Goal: Book appointment/travel/reservation

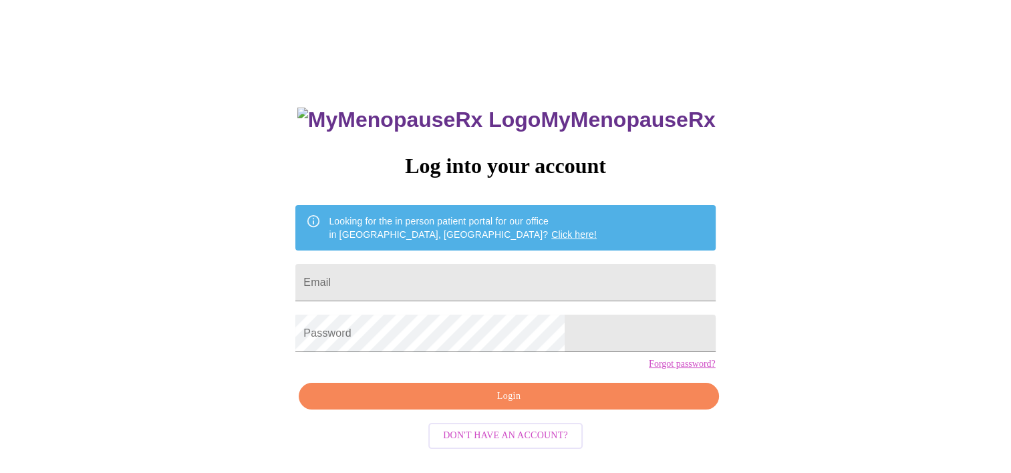
scroll to position [19, 0]
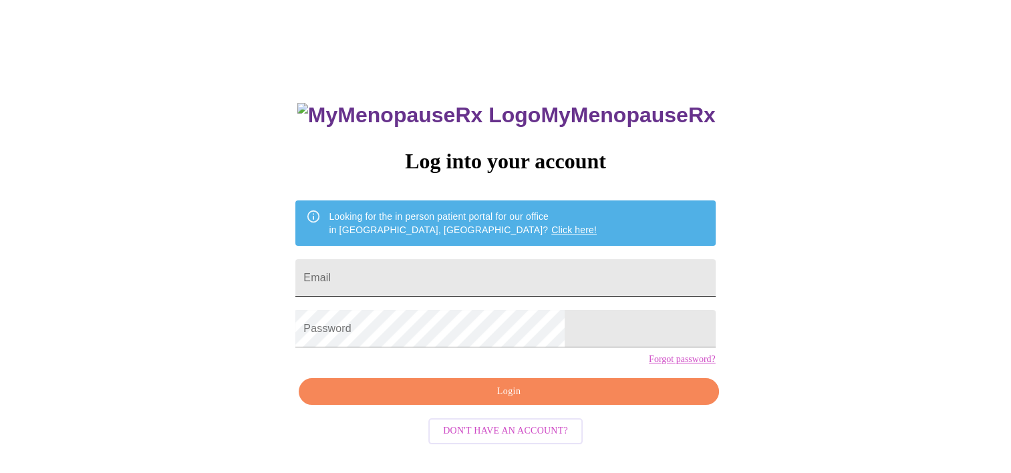
click at [471, 263] on input "Email" at bounding box center [504, 277] width 419 height 37
type input "[PERSON_NAME][EMAIL_ADDRESS][DOMAIN_NAME]"
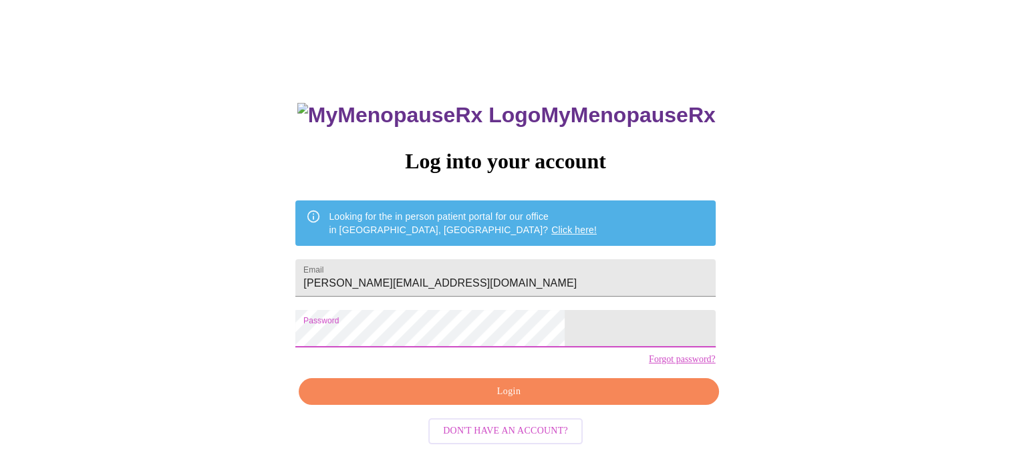
drag, startPoint x: 595, startPoint y: 419, endPoint x: 592, endPoint y: 408, distance: 11.8
click at [592, 400] on span "Login" at bounding box center [508, 391] width 389 height 17
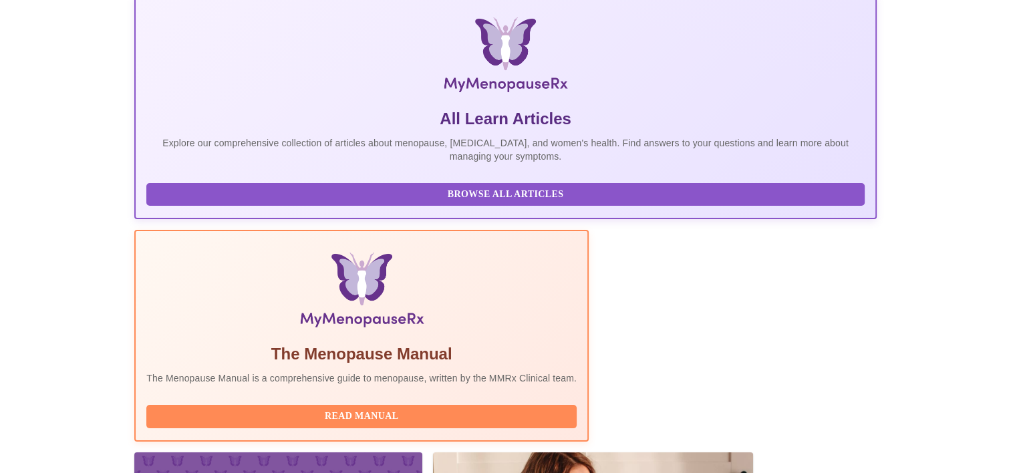
scroll to position [256, 0]
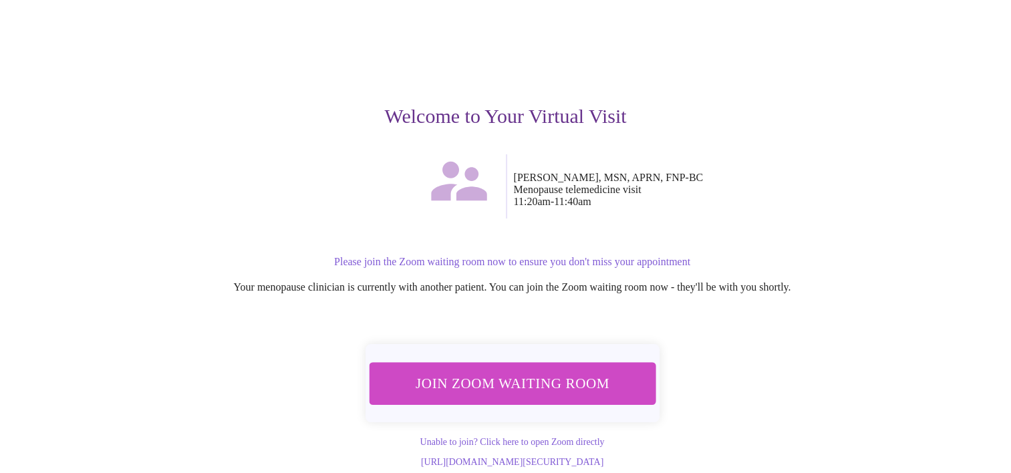
scroll to position [85, 0]
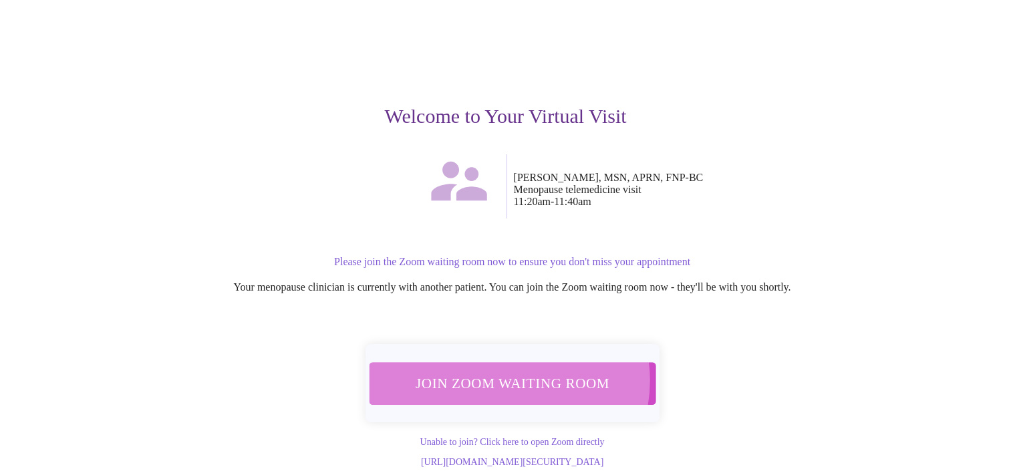
click at [508, 371] on span "Join Zoom Waiting Room" at bounding box center [512, 383] width 252 height 25
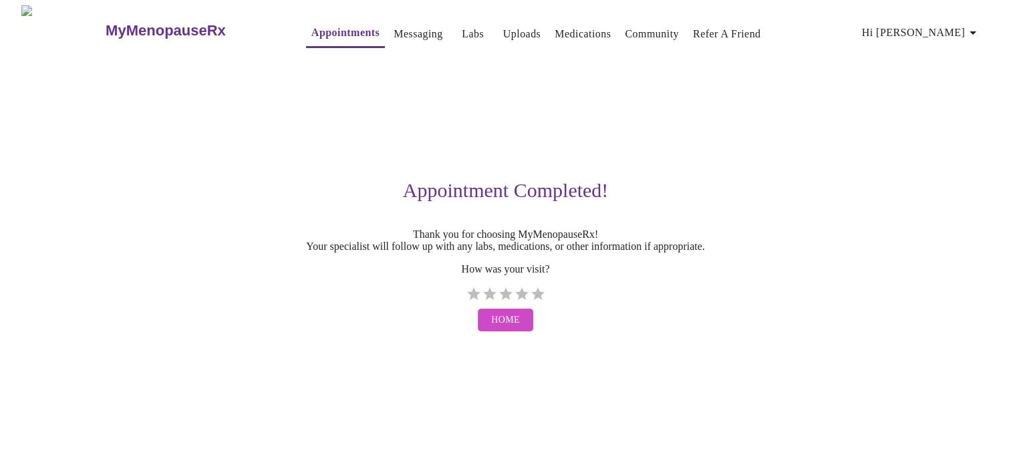
scroll to position [0, 0]
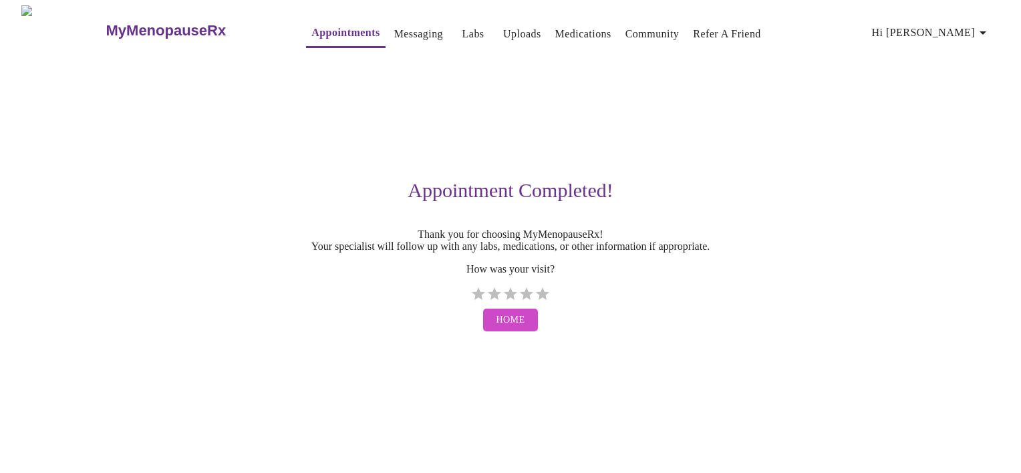
click at [504, 25] on link "Uploads" at bounding box center [522, 34] width 38 height 19
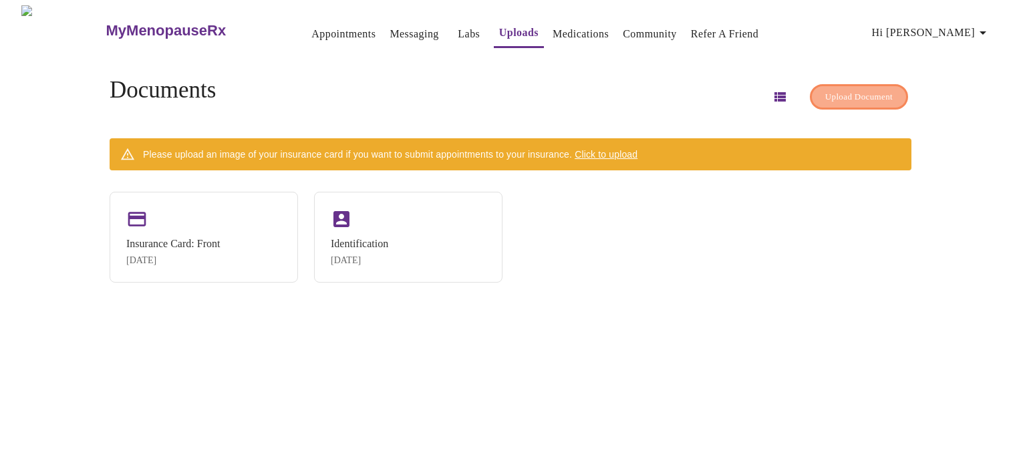
click at [814, 99] on button "Upload Document" at bounding box center [859, 97] width 98 height 26
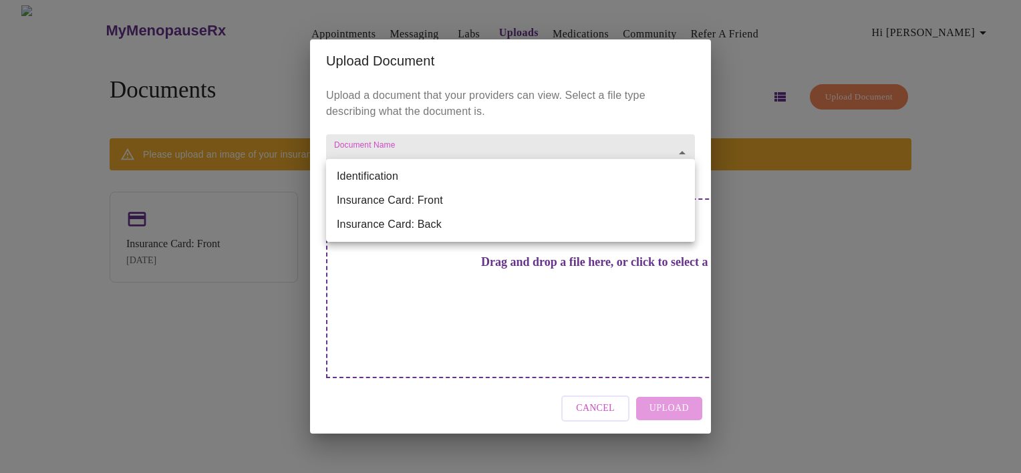
click at [554, 190] on body "MyMenopauseRx Appointments Messaging Labs Uploads Medications Community Refer a…" at bounding box center [510, 241] width 1010 height 473
drag, startPoint x: 858, startPoint y: 362, endPoint x: 855, endPoint y: 331, distance: 30.8
click at [858, 356] on div at bounding box center [510, 236] width 1021 height 473
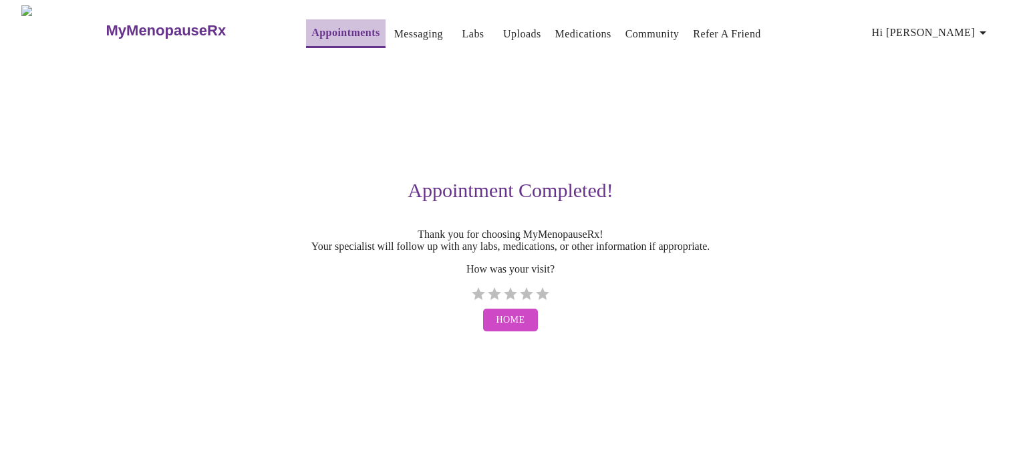
click at [311, 32] on link "Appointments" at bounding box center [345, 32] width 68 height 19
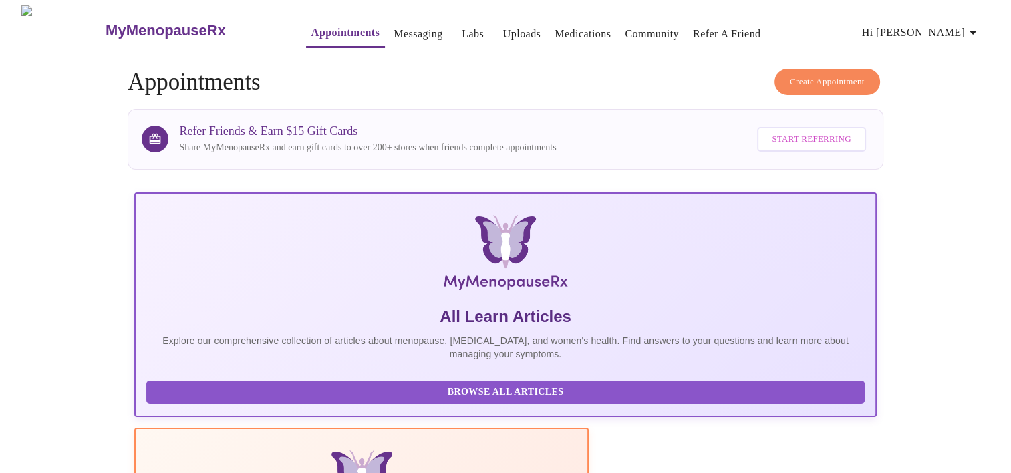
click at [825, 81] on span "Create Appointment" at bounding box center [826, 81] width 75 height 15
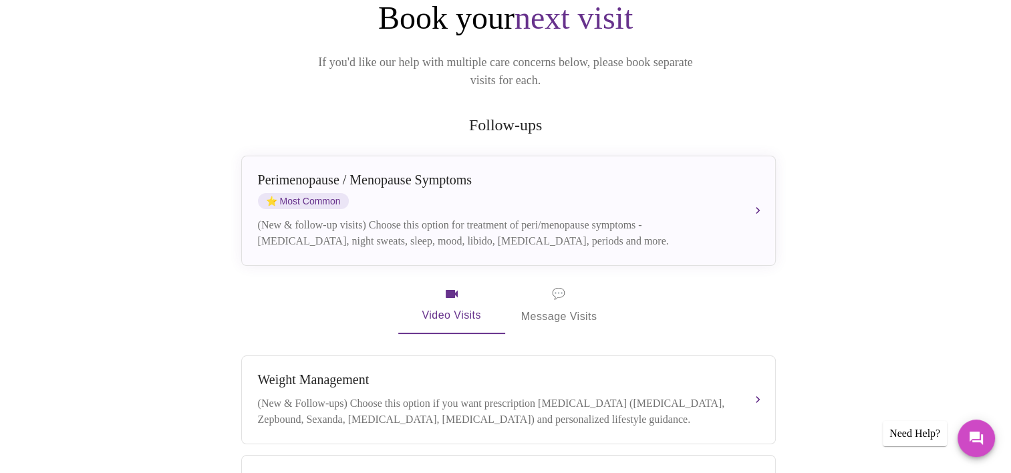
scroll to position [134, 0]
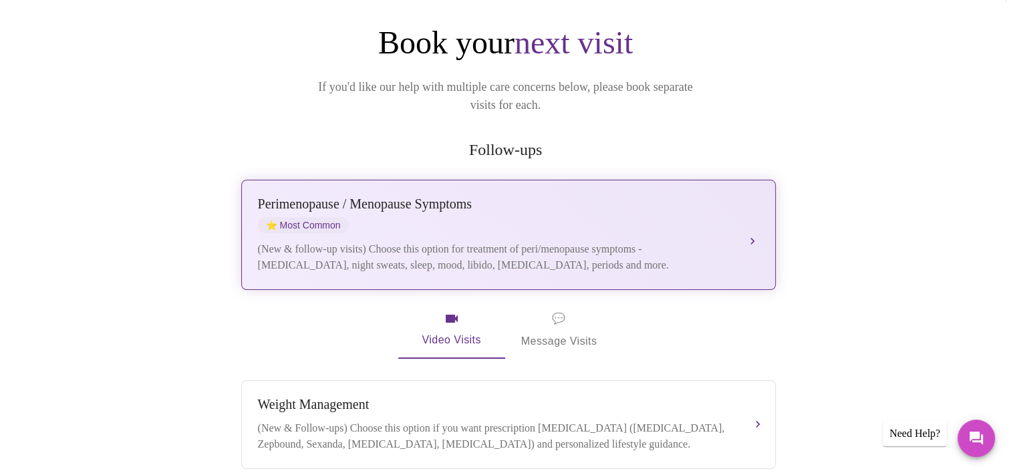
click at [757, 211] on button "Perimenopause / Menopause Symptoms ⭐ Most Common (New & follow-up visits) Choos…" at bounding box center [508, 235] width 534 height 110
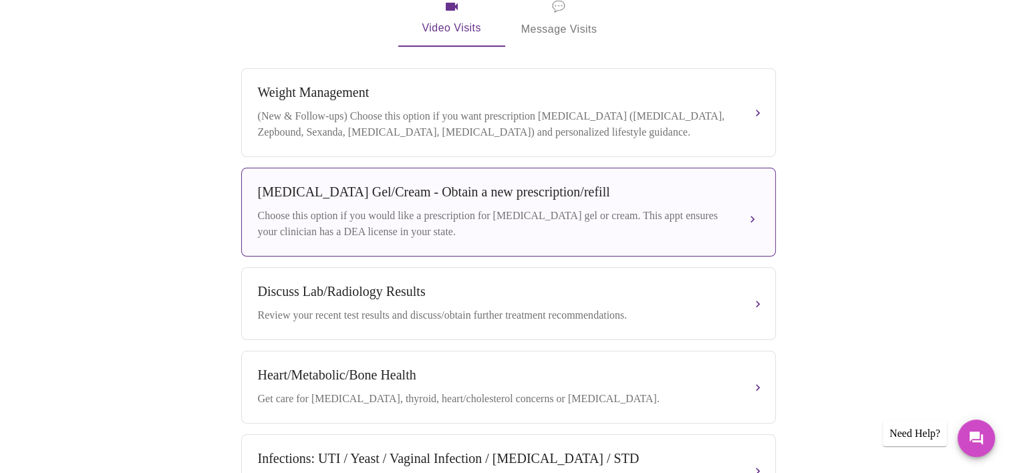
scroll to position [331, 0]
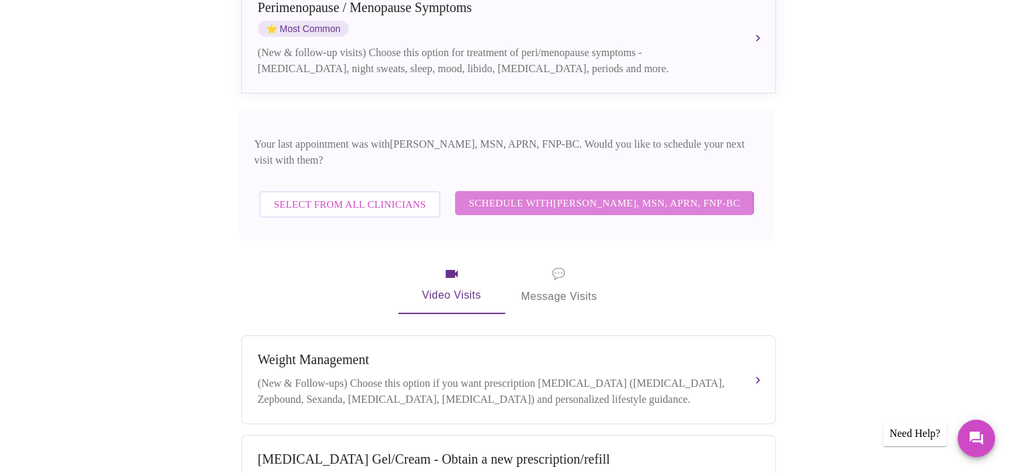
click at [535, 194] on span "Schedule with Larissa Wright, MSN, APRN, FNP-BC" at bounding box center [603, 202] width 271 height 17
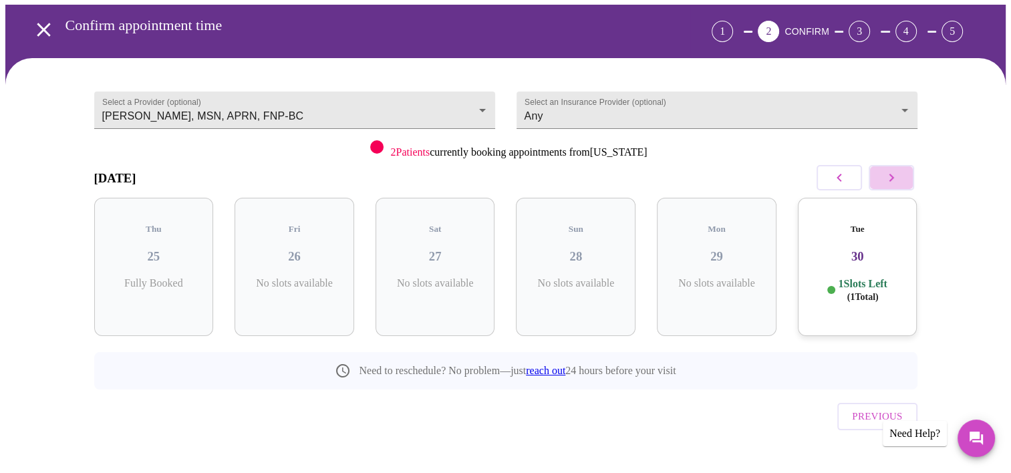
click at [894, 175] on icon "button" at bounding box center [891, 178] width 16 height 16
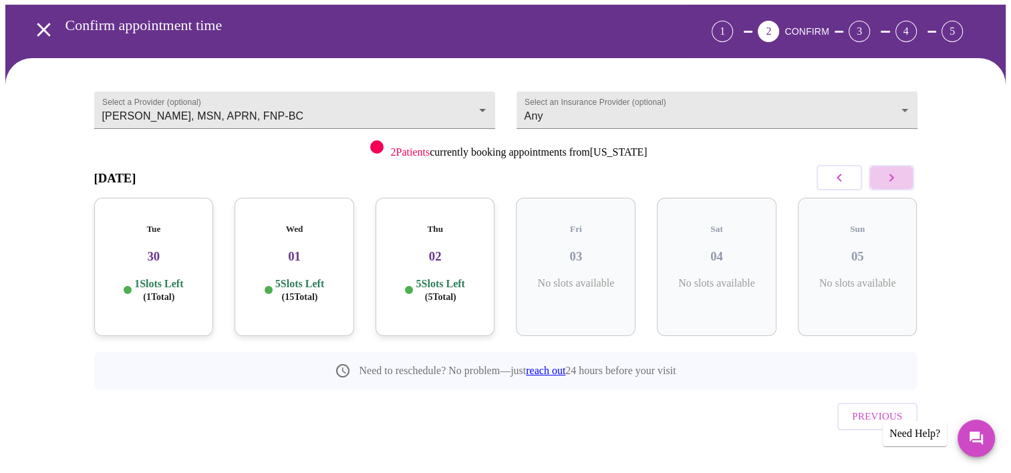
click at [894, 175] on icon "button" at bounding box center [891, 178] width 16 height 16
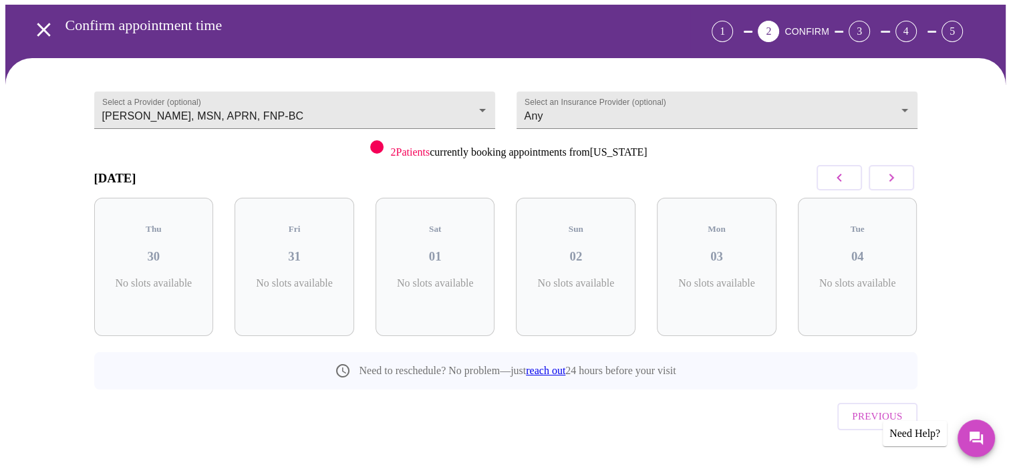
click at [894, 175] on icon "button" at bounding box center [891, 178] width 16 height 16
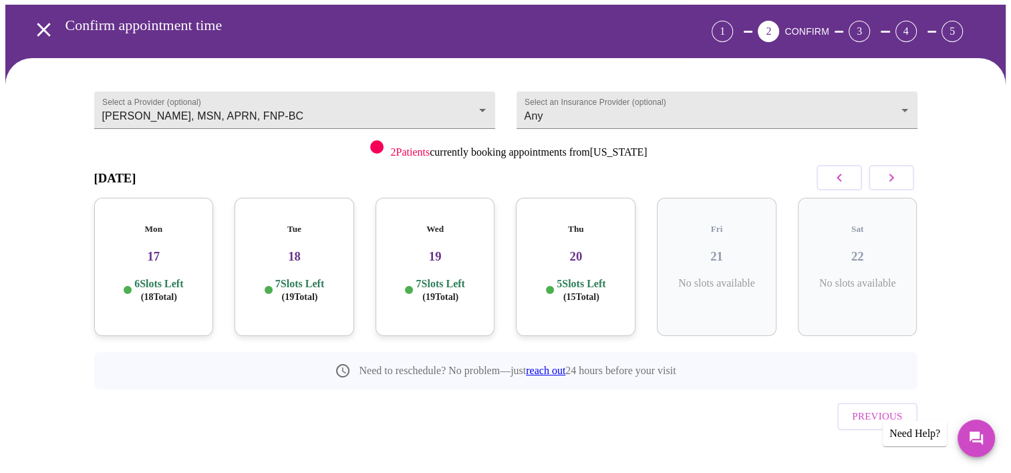
click at [903, 175] on button "button" at bounding box center [890, 177] width 45 height 25
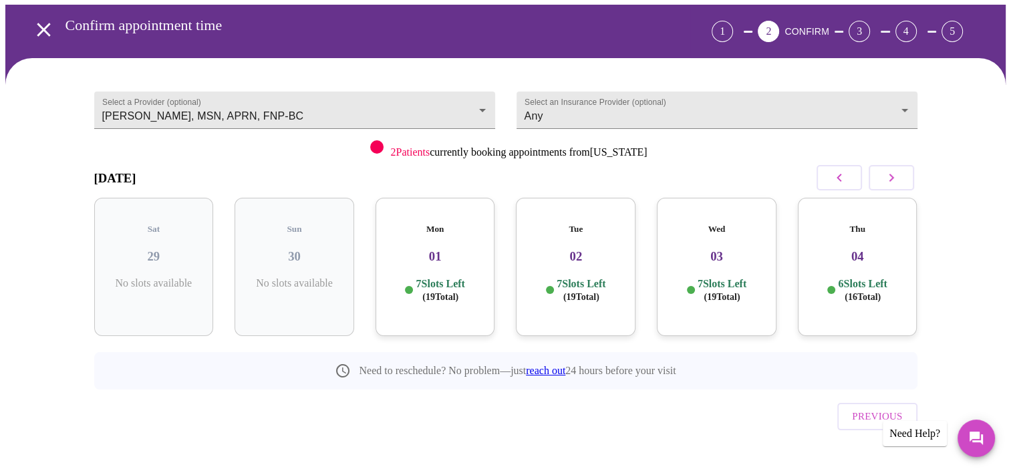
click at [581, 249] on h3 "02" at bounding box center [575, 256] width 98 height 15
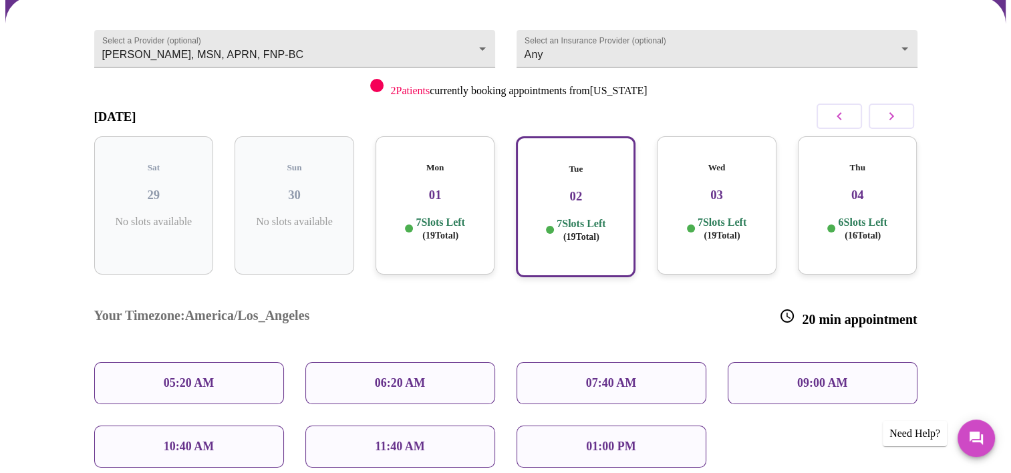
scroll to position [184, 0]
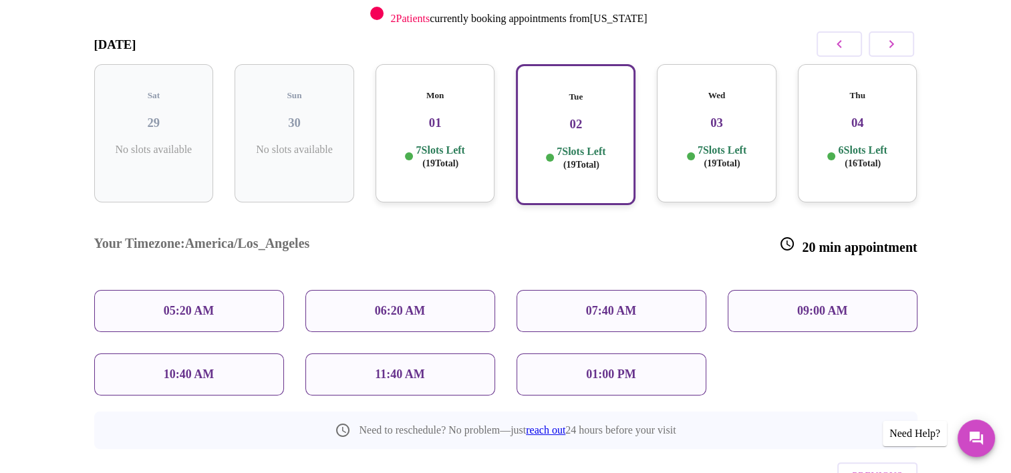
click at [826, 304] on p "09:00 AM" at bounding box center [822, 311] width 51 height 14
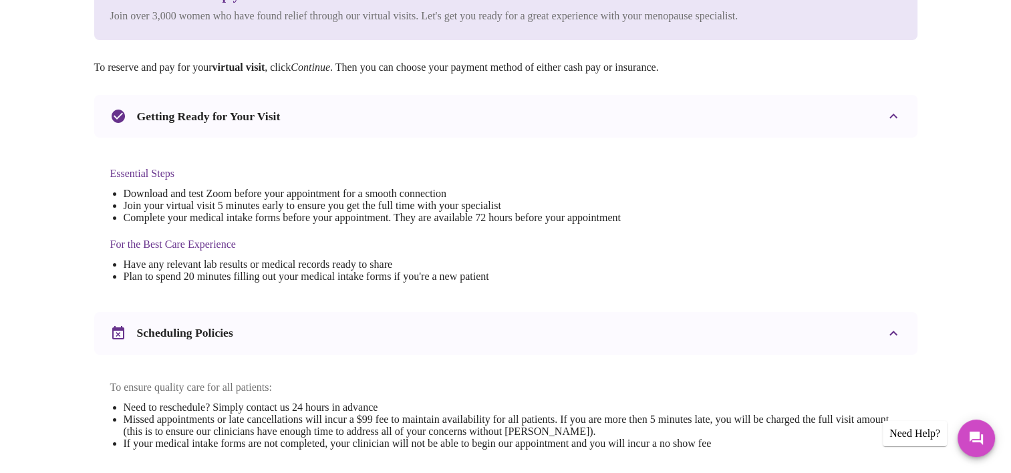
scroll to position [494, 0]
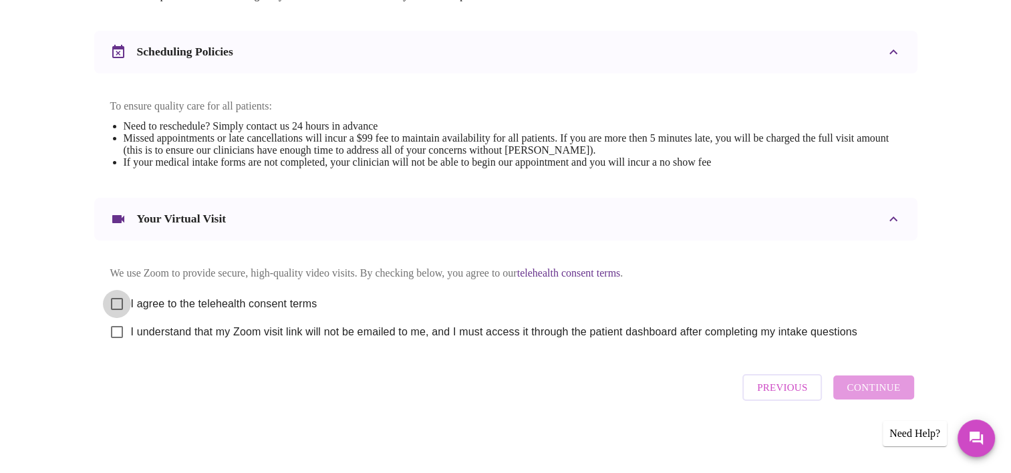
click at [114, 299] on input "I agree to the telehealth consent terms" at bounding box center [117, 304] width 28 height 28
checkbox input "true"
drag, startPoint x: 116, startPoint y: 330, endPoint x: 350, endPoint y: 289, distance: 238.0
click at [116, 330] on input "I understand that my Zoom visit link will not be emailed to me, and I must acce…" at bounding box center [117, 332] width 28 height 28
checkbox input "true"
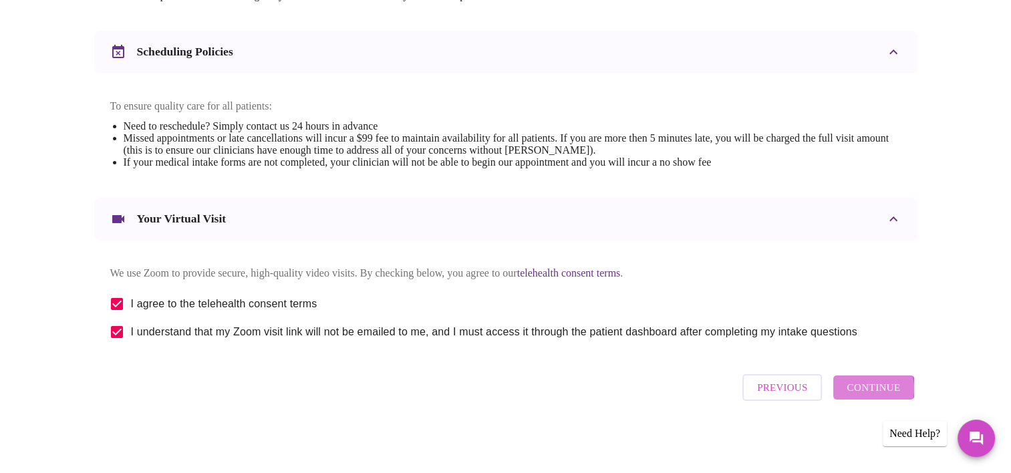
click at [870, 394] on span "Continue" at bounding box center [872, 387] width 53 height 17
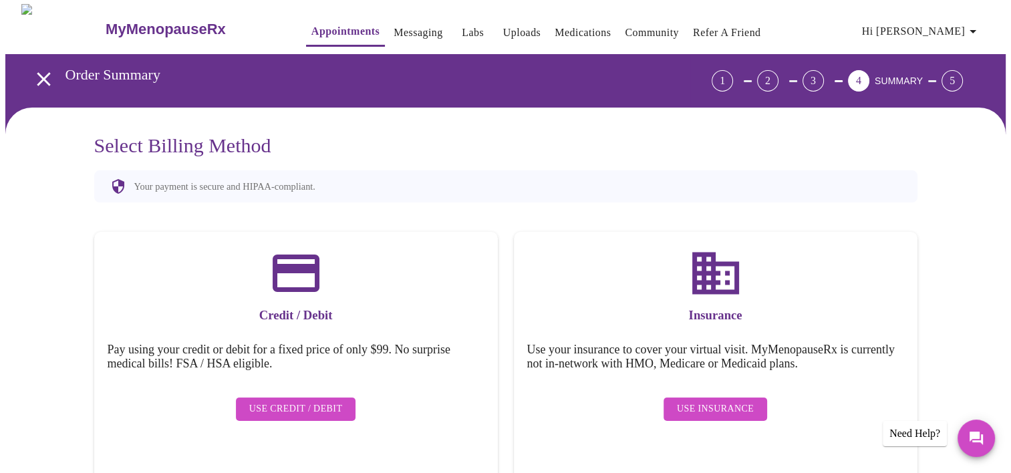
scroll to position [0, 0]
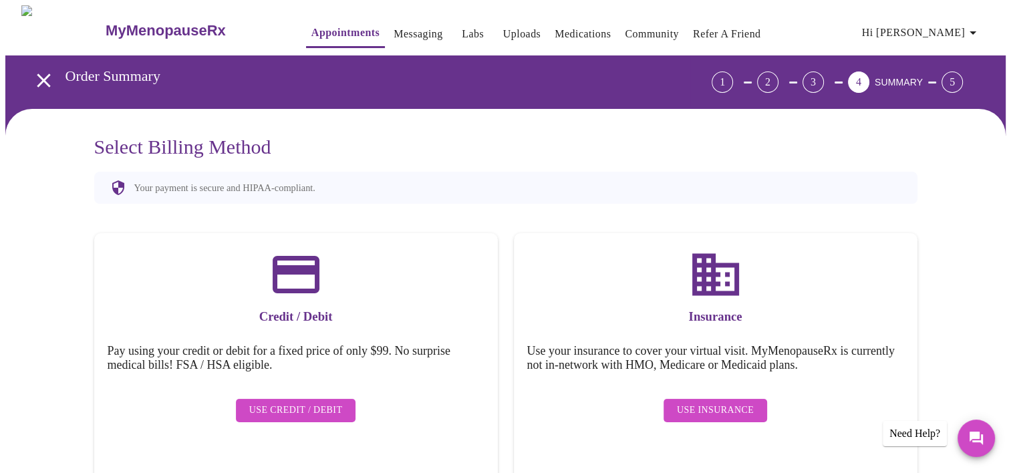
click at [37, 73] on icon "open drawer" at bounding box center [43, 79] width 13 height 13
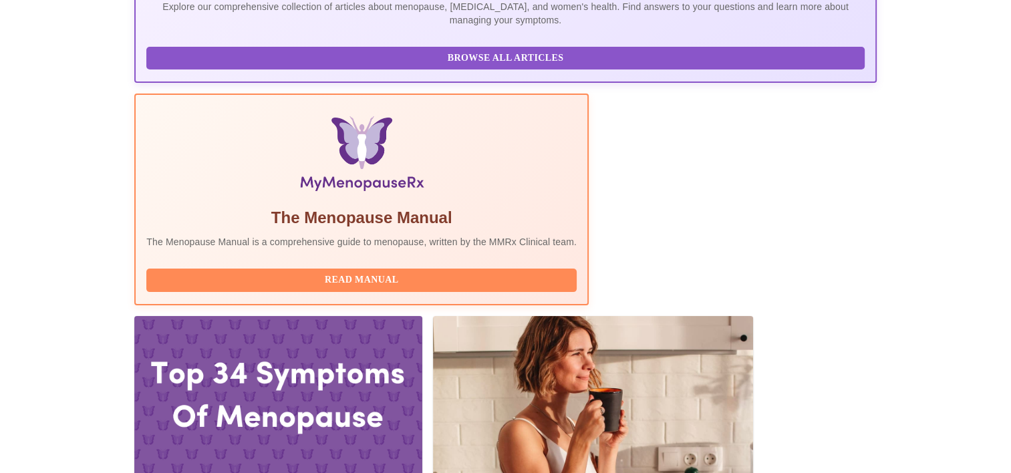
scroll to position [407, 0]
